Goal: Information Seeking & Learning: Learn about a topic

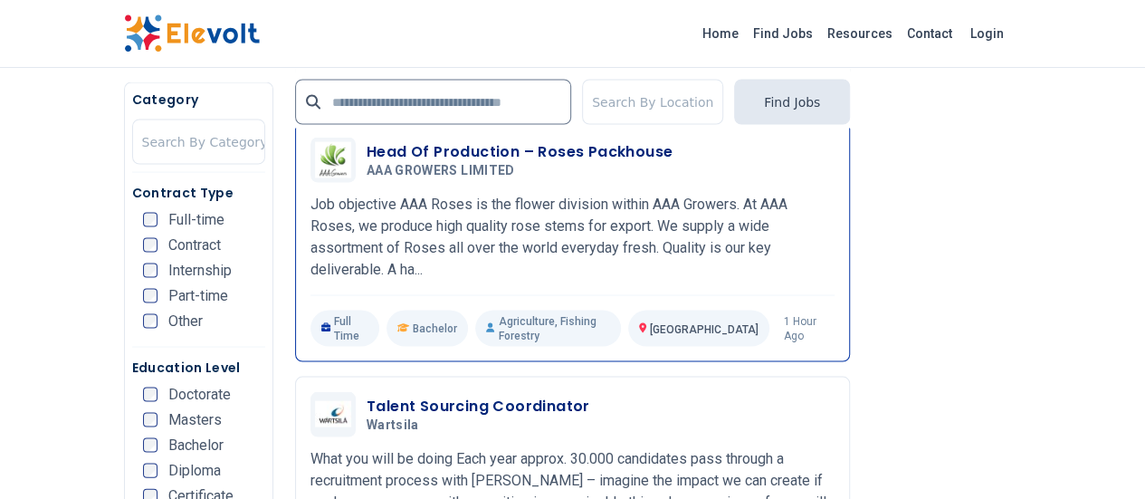
scroll to position [1720, 0]
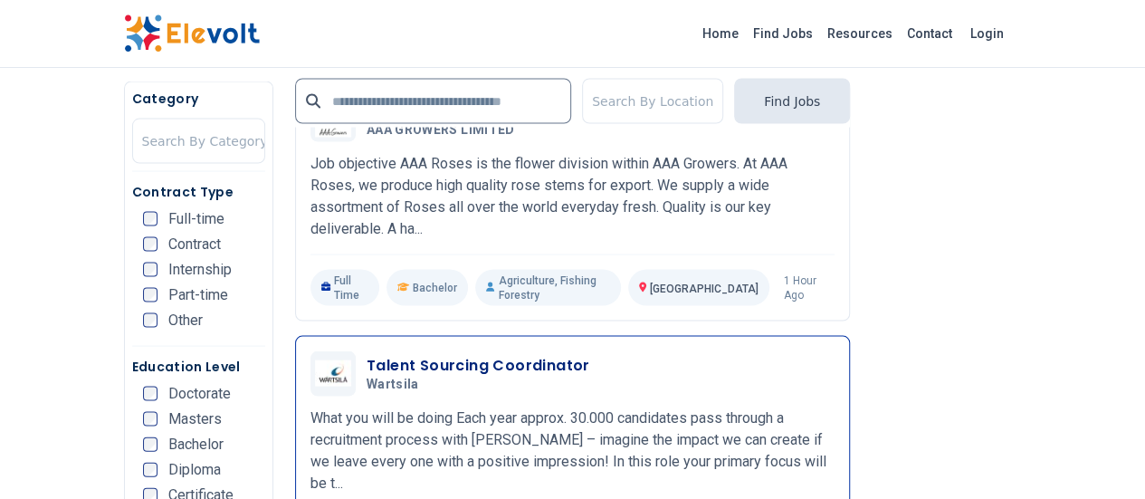
click at [418, 355] on h3 "Talent Sourcing Coordinator" at bounding box center [479, 366] width 224 height 22
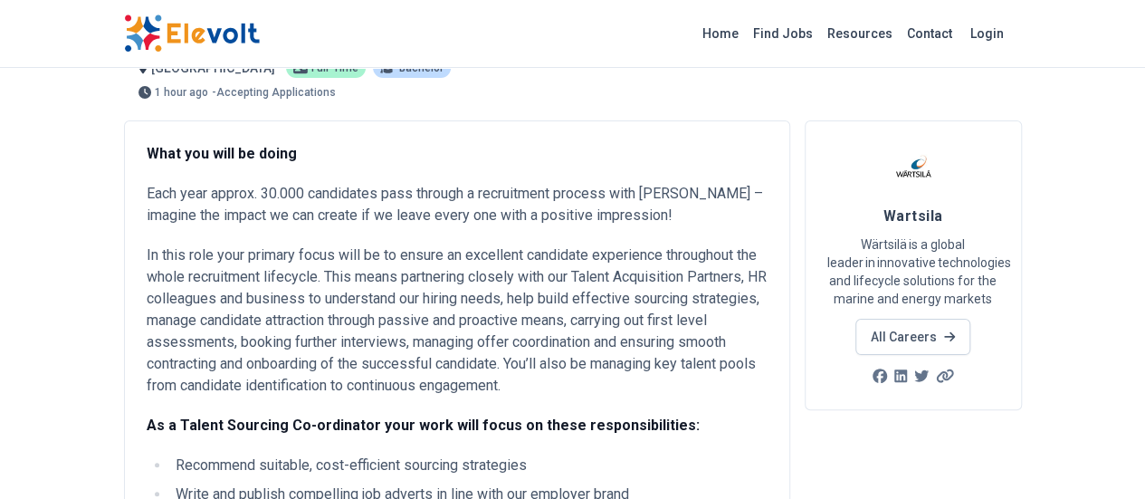
scroll to position [91, 0]
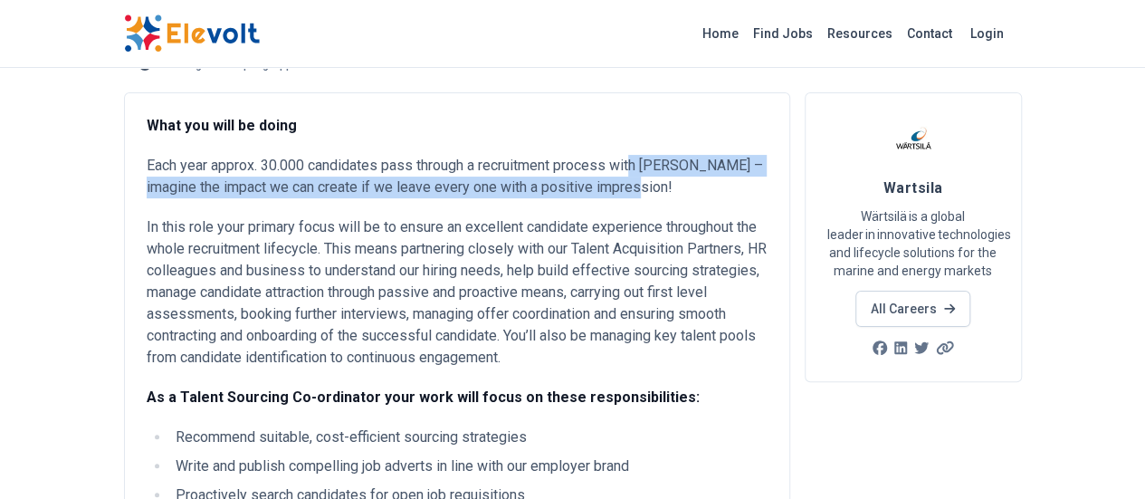
drag, startPoint x: 530, startPoint y: 155, endPoint x: 398, endPoint y: 195, distance: 137.2
click at [398, 195] on p "Each year approx. 30.000 candidates pass through a recruitment process with [PE…" at bounding box center [457, 176] width 621 height 43
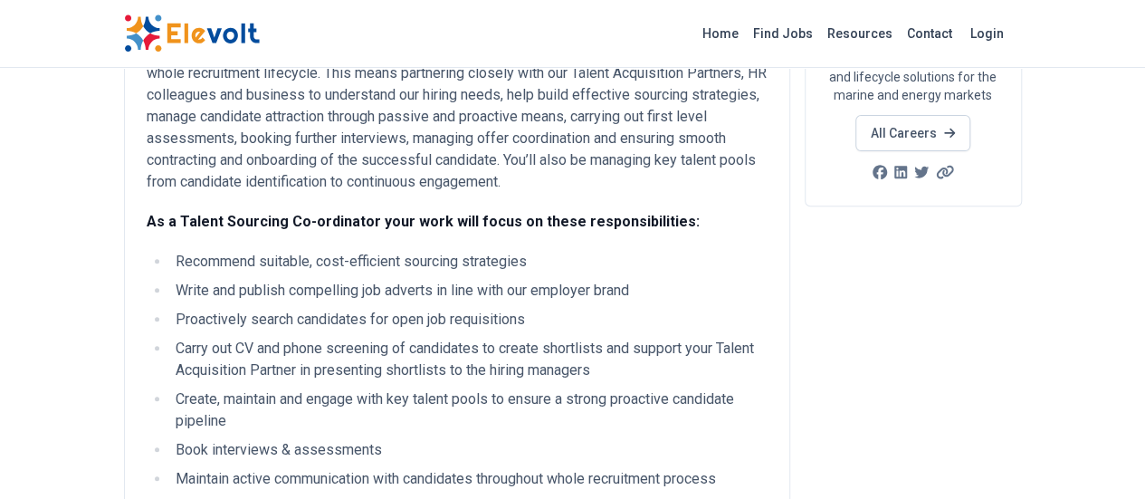
scroll to position [272, 0]
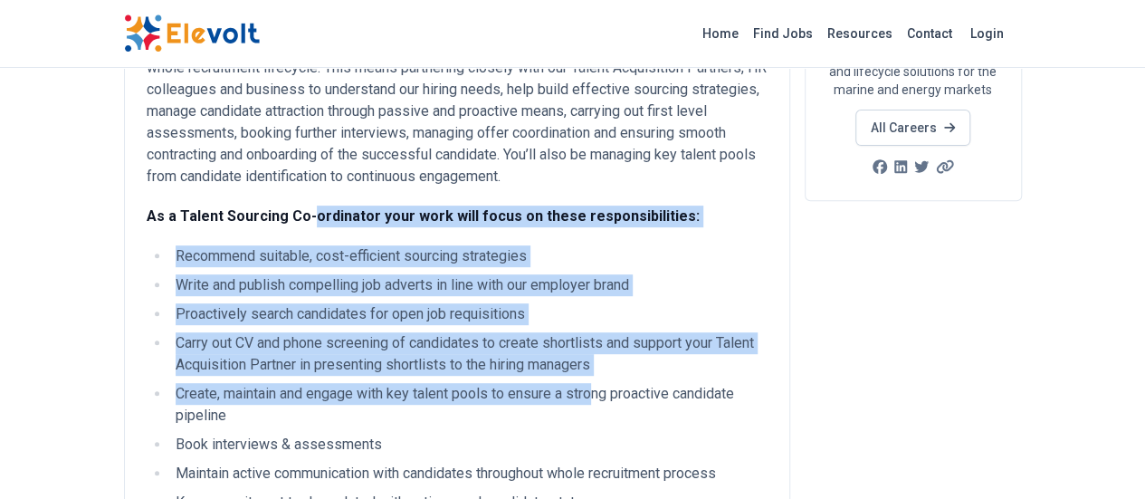
drag, startPoint x: 199, startPoint y: 189, endPoint x: 485, endPoint y: 372, distance: 339.6
click at [485, 372] on div "What you will be doing Each year approx. 30.000 candidates pass through a recru…" at bounding box center [457, 412] width 621 height 956
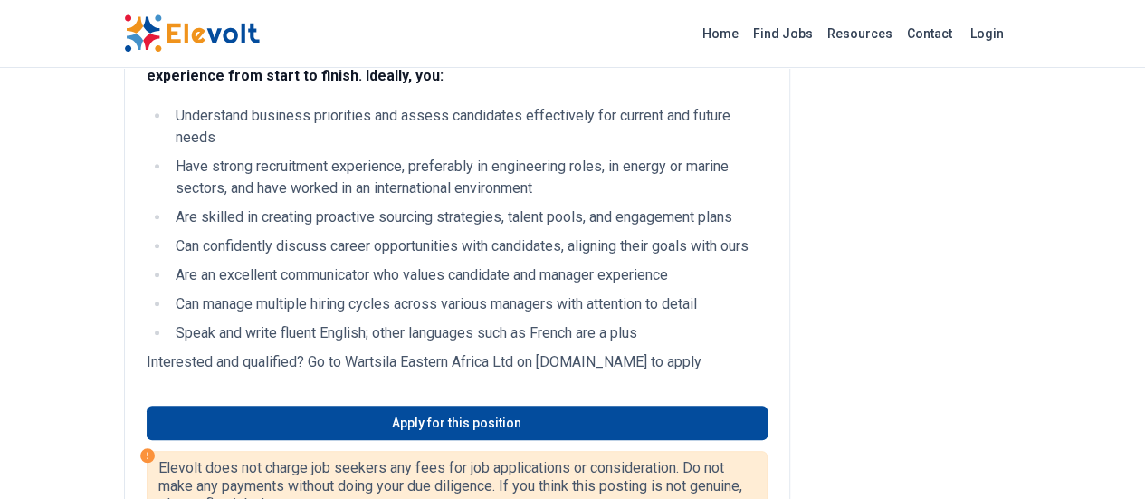
scroll to position [905, 0]
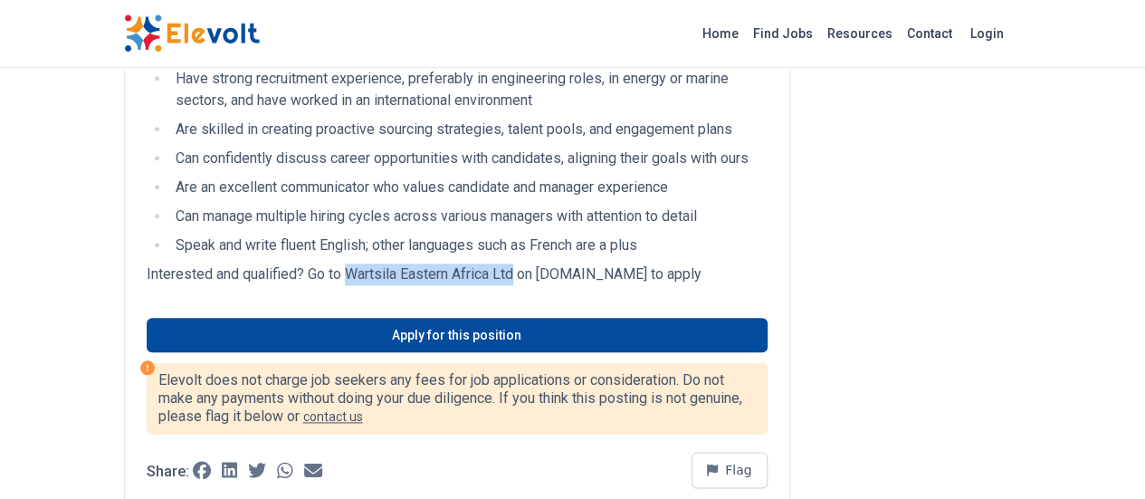
drag, startPoint x: 239, startPoint y: 211, endPoint x: 409, endPoint y: 210, distance: 170.2
click at [409, 263] on p "Interested and qualified? Go to Wartsila Eastern Africa Ltd on careers.wartsila…" at bounding box center [457, 274] width 621 height 22
copy p "Wartsila Eastern Africa Ltd"
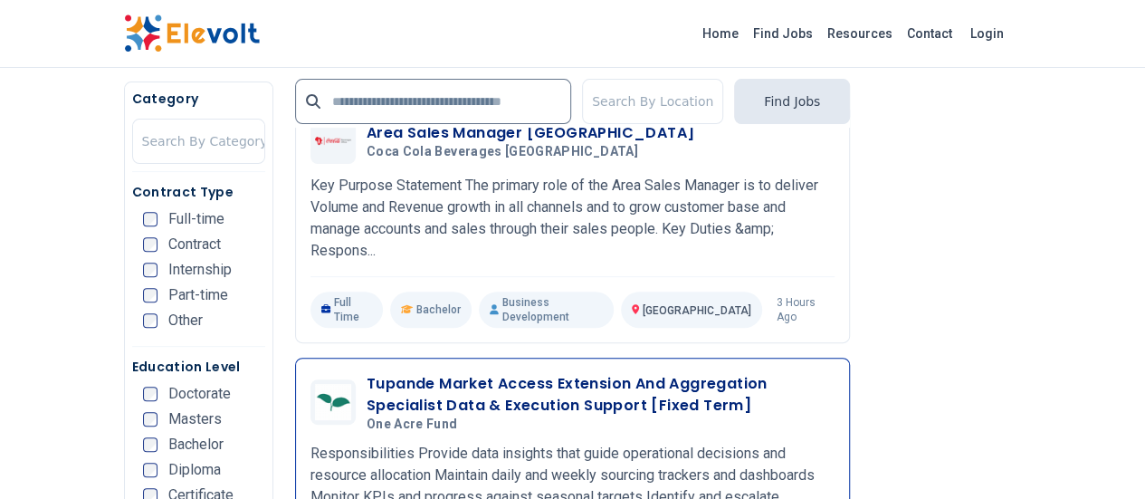
scroll to position [3712, 0]
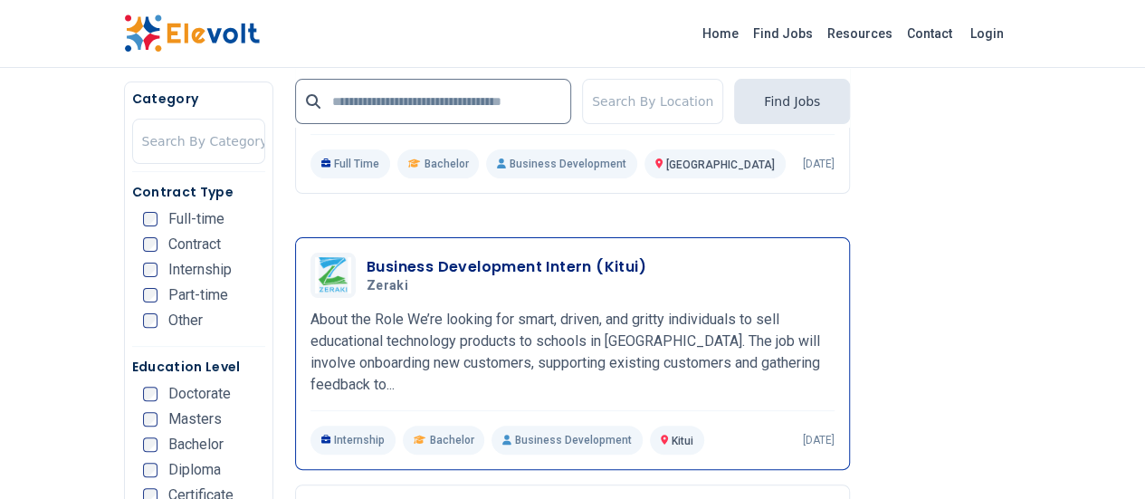
scroll to position [3633, 0]
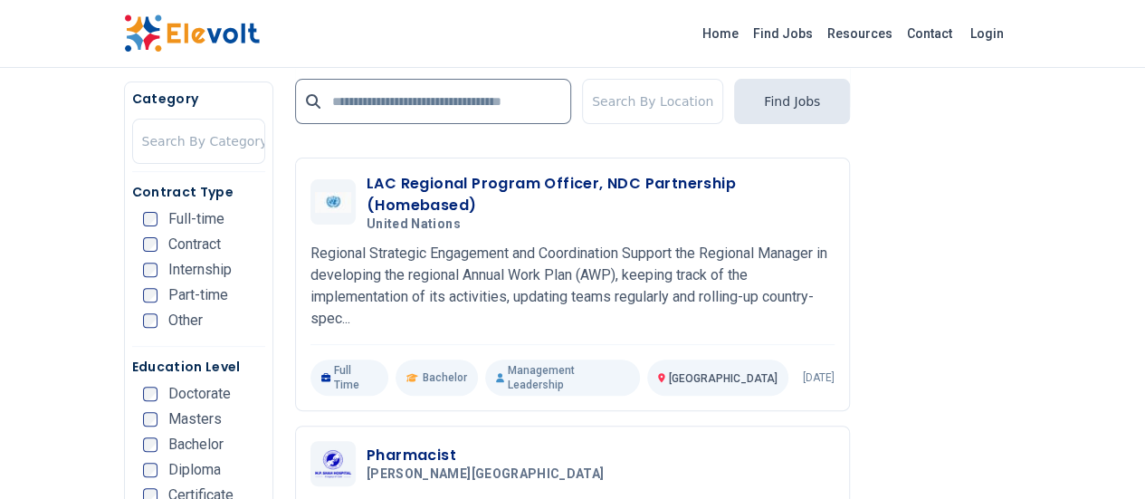
scroll to position [3711, 0]
